Goal: Information Seeking & Learning: Find specific fact

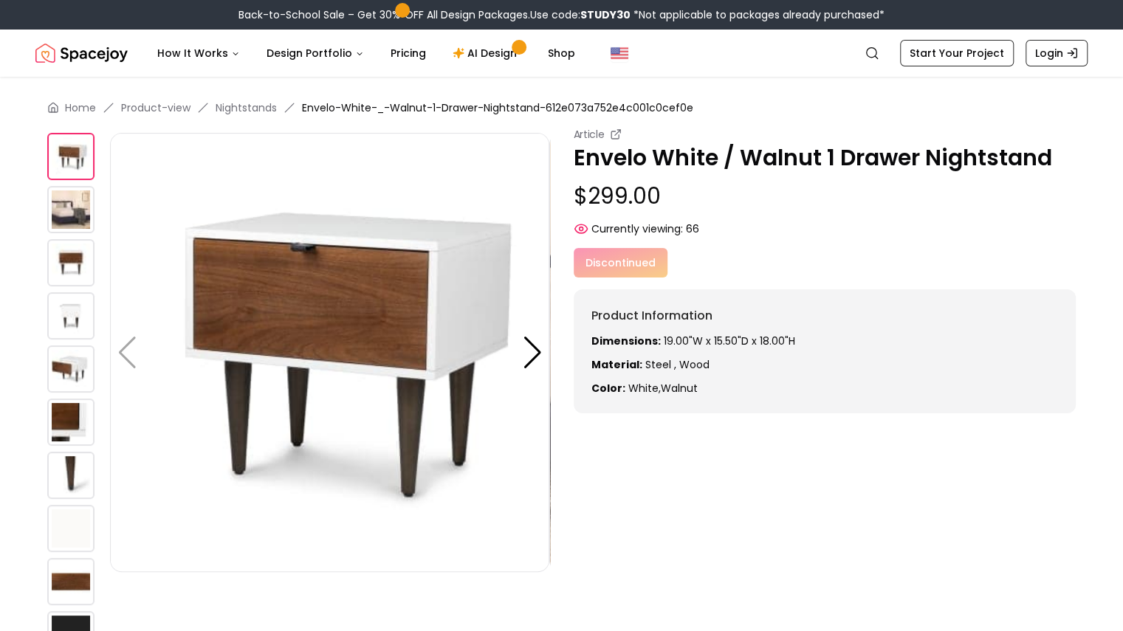
click at [65, 209] on img at bounding box center [70, 209] width 47 height 47
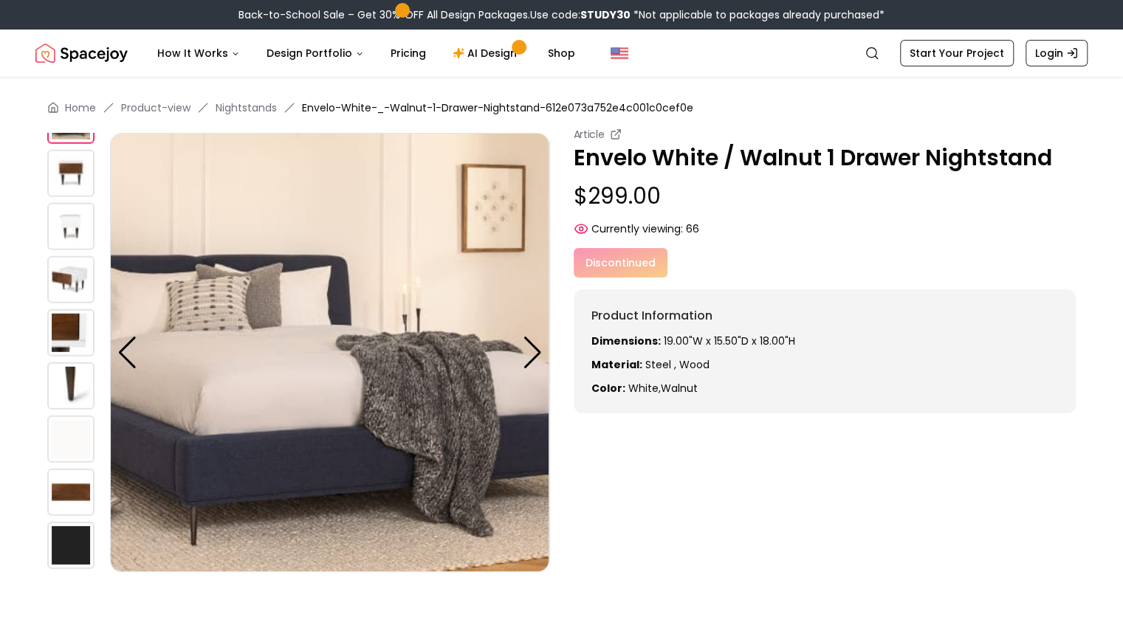
click at [66, 253] on div at bounding box center [78, 310] width 63 height 532
click at [80, 332] on img at bounding box center [70, 332] width 47 height 47
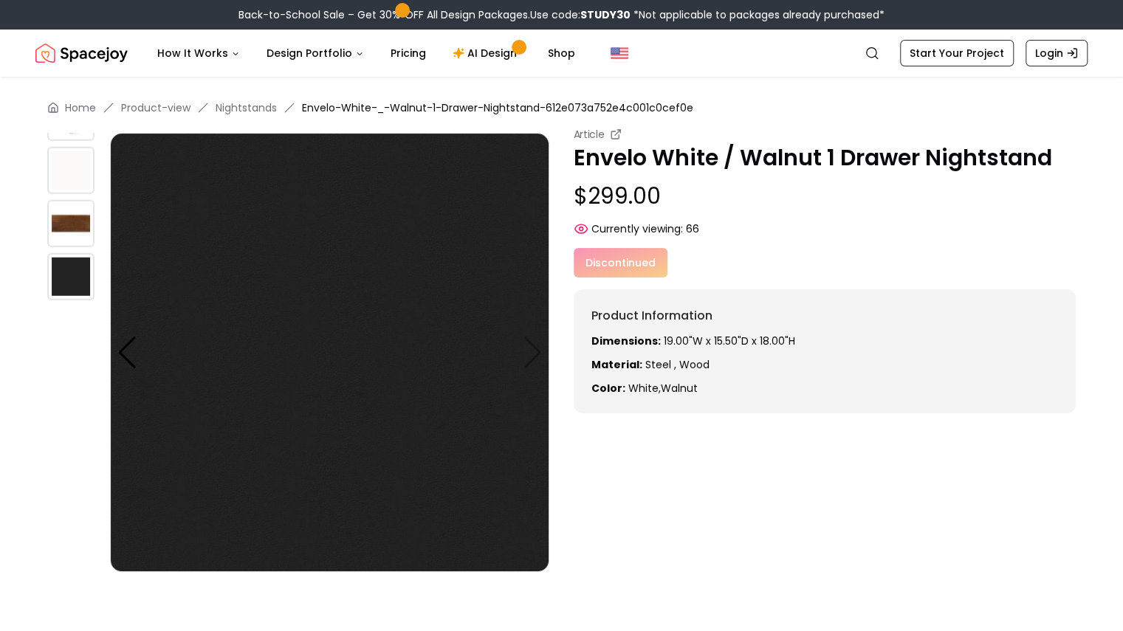
click at [75, 172] on img at bounding box center [70, 170] width 47 height 47
click at [134, 343] on div at bounding box center [127, 353] width 20 height 32
click at [791, 339] on p "Dimensions: 19.00"W x 15.50"D x 18.00"H" at bounding box center [825, 341] width 467 height 15
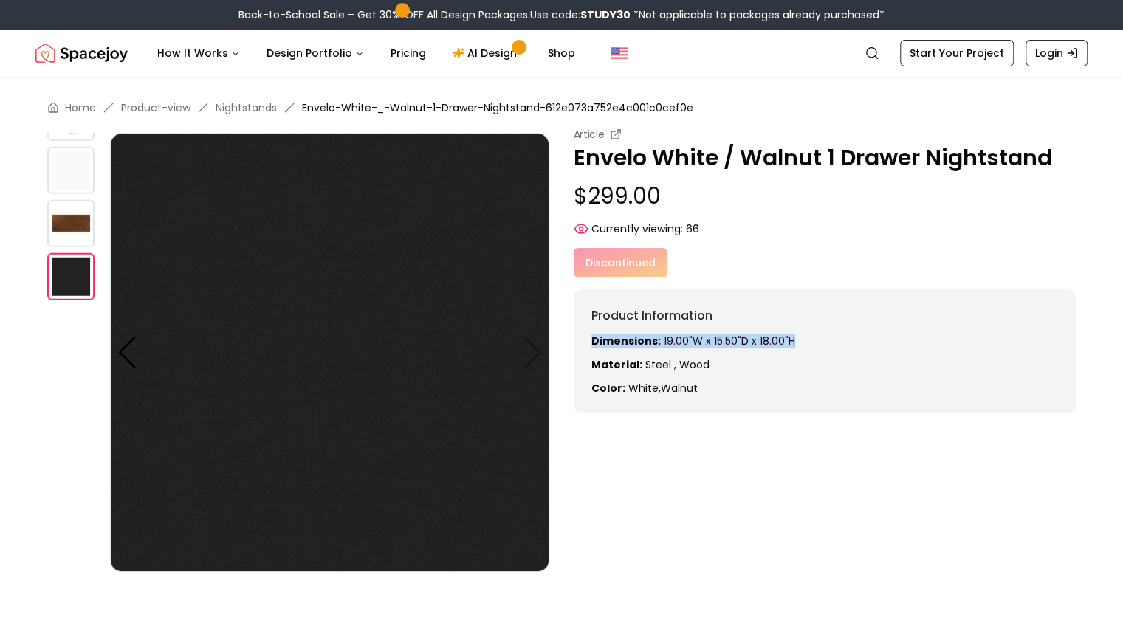
click at [771, 337] on p "Dimensions: 19.00"W x 15.50"D x 18.00"H" at bounding box center [825, 341] width 467 height 15
click at [795, 340] on p "Dimensions: 19.00"W x 15.50"D x 18.00"H" at bounding box center [825, 341] width 467 height 15
copy p "Dimensions: 19.00"W x 15.50"D x 18.00"H"
